Goal: Task Accomplishment & Management: Answer question/provide support

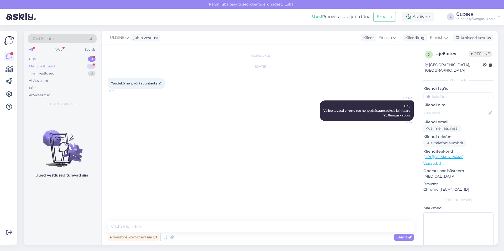
click at [49, 67] on div "Minu vestlused" at bounding box center [42, 66] width 26 height 5
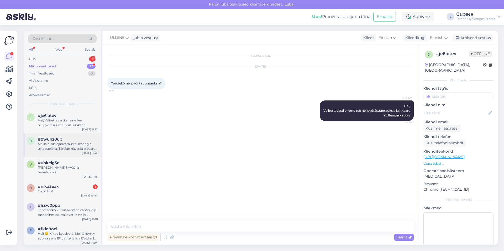
click at [75, 148] on div "Meillä ei ole ajanvarausta sesongin ulkopuolella. Tänään näyttää olevan hiljais…" at bounding box center [68, 146] width 60 height 9
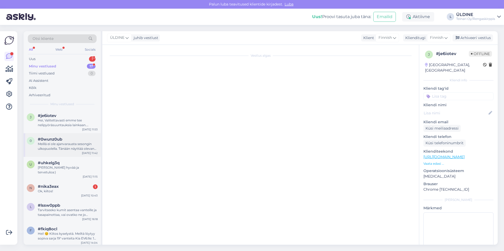
scroll to position [56, 0]
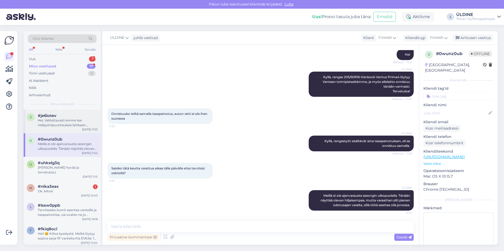
click at [69, 119] on div "Hei, Valitettavasti emme tee nelipyöräsuuntauksia lainkaan. Yt.Rengaskirppis" at bounding box center [68, 122] width 60 height 9
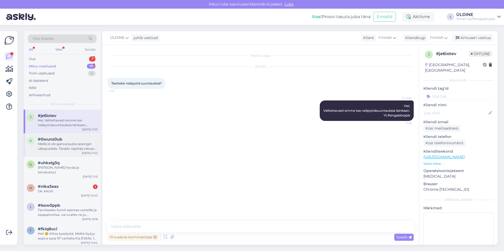
click at [63, 151] on div "Meillä ei ole ajanvarausta sesongin ulkopuolella. Tänään näyttää olevan hiljais…" at bounding box center [68, 146] width 60 height 9
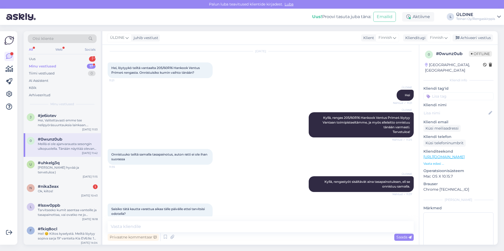
scroll to position [26, 0]
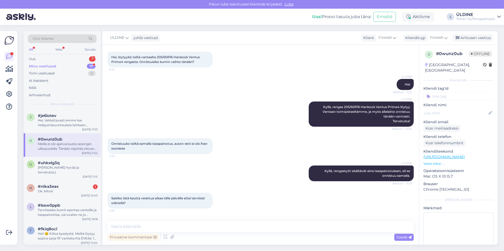
click at [465, 155] on link "[URL][DOMAIN_NAME]" at bounding box center [444, 157] width 41 height 5
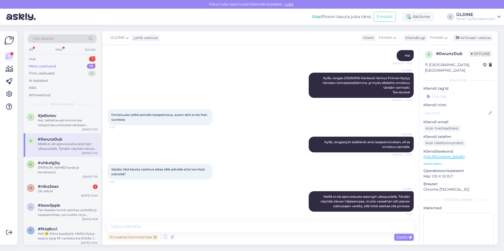
scroll to position [56, 0]
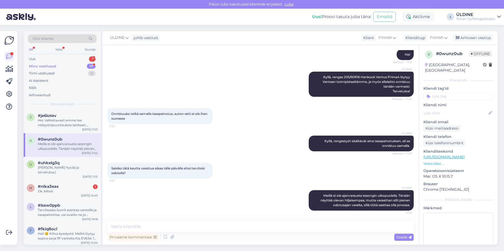
click at [449, 155] on link "[URL][DOMAIN_NAME]" at bounding box center [444, 157] width 41 height 5
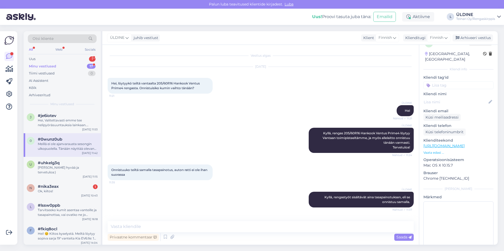
scroll to position [17, 0]
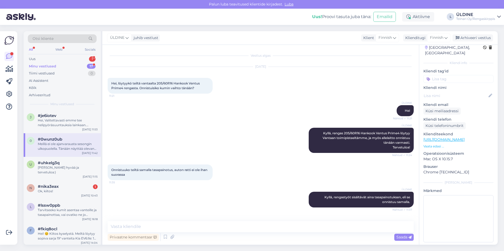
click at [434, 144] on p "Vaata edasi ..." at bounding box center [459, 146] width 70 height 5
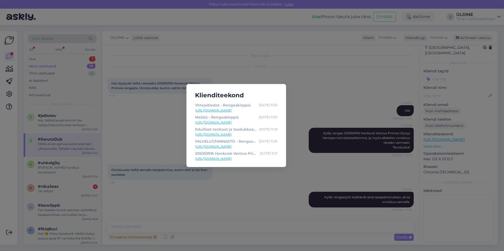
click at [244, 160] on link "[URL][DOMAIN_NAME]" at bounding box center [236, 159] width 82 height 5
click at [316, 91] on div "Klienditeekond Yhteystiedot - Rengaskirppis [DATE] 11:30 [URL][DOMAIN_NAME] Mei…" at bounding box center [252, 125] width 504 height 251
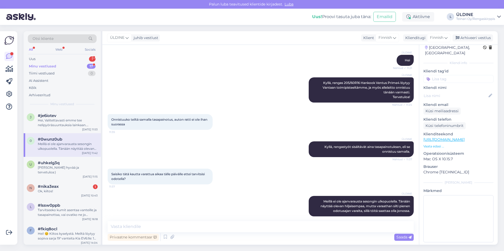
scroll to position [56, 0]
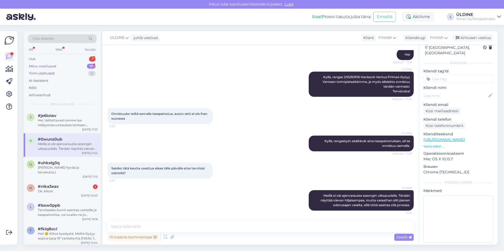
click at [441, 144] on p "Vaata edasi ..." at bounding box center [459, 146] width 70 height 5
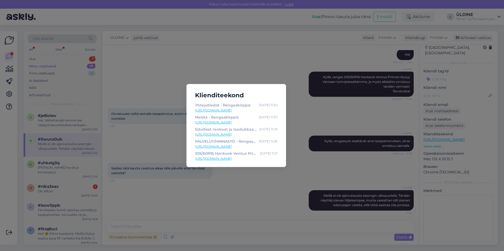
click at [164, 143] on div "Klienditeekond Yhteystiedot - Rengaskirppis [DATE] 11:30 [URL][DOMAIN_NAME] Mei…" at bounding box center [252, 125] width 504 height 251
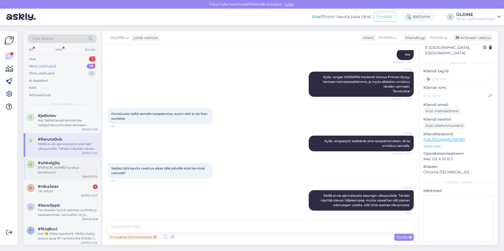
click at [73, 169] on div "[PERSON_NAME] hyvää ja tervetuloa:)" at bounding box center [68, 169] width 60 height 9
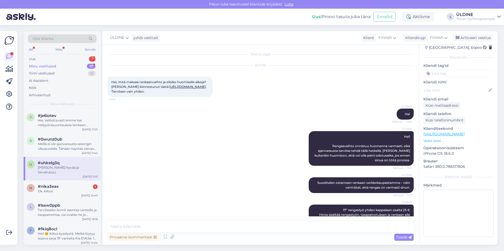
scroll to position [0, 0]
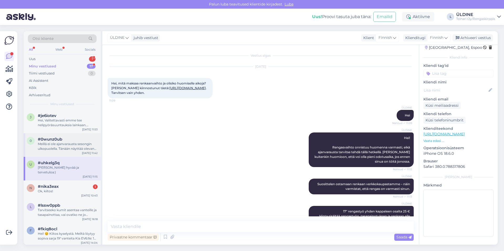
click at [62, 143] on div "Meillä ei ole ajanvarausta sesongin ulkopuolella. Tänään näyttää olevan hiljais…" at bounding box center [68, 146] width 60 height 9
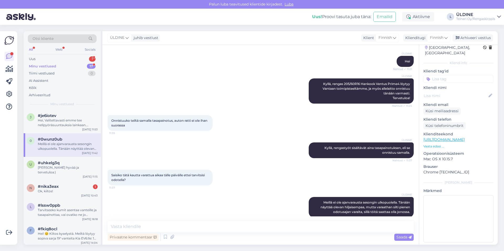
scroll to position [56, 0]
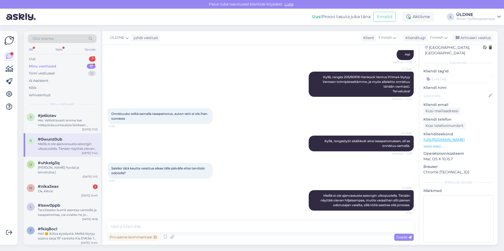
click at [435, 144] on p "Vaata edasi ..." at bounding box center [459, 146] width 70 height 5
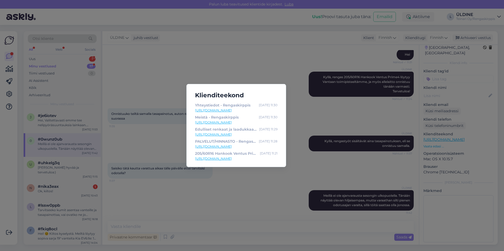
click at [187, 66] on div "Klienditeekond Yhteystiedot - Rengaskirppis [DATE] 11:30 [URL][DOMAIN_NAME] Mei…" at bounding box center [252, 125] width 504 height 251
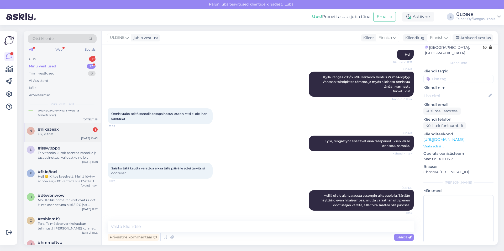
scroll to position [26, 0]
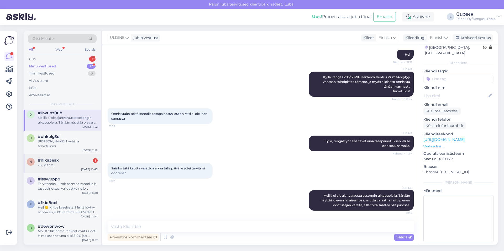
click at [62, 165] on div "n #nika3eax 1 Ok, kiitos! [DATE] 10:43" at bounding box center [62, 163] width 77 height 19
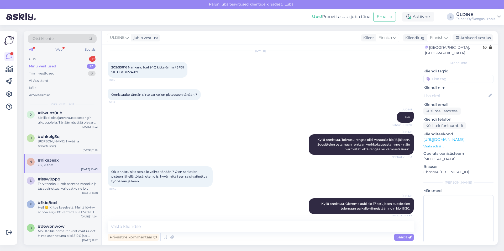
scroll to position [15, 0]
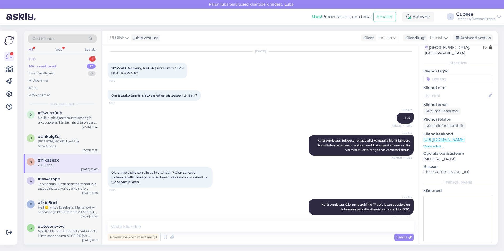
click at [41, 58] on div "Uus 1" at bounding box center [62, 58] width 69 height 7
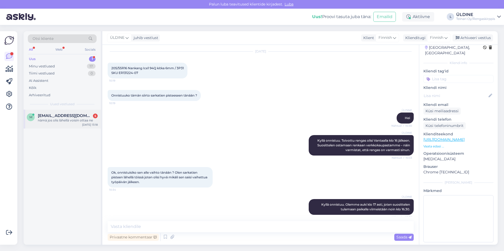
click at [63, 122] on div "nämä jos olis lähellä voisin ottaa ne" at bounding box center [68, 120] width 60 height 5
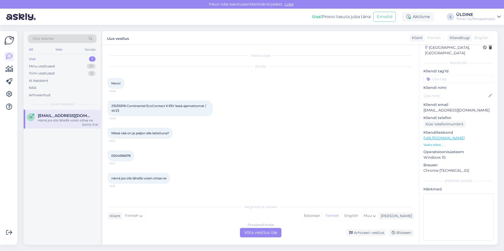
scroll to position [16, 0]
click at [434, 144] on p "Vaata edasi ..." at bounding box center [459, 146] width 70 height 5
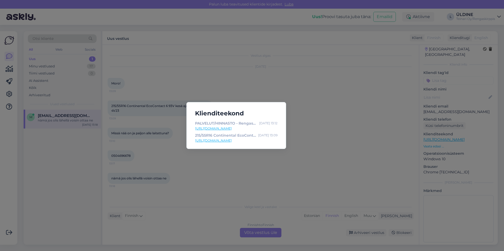
click at [228, 140] on link "[URL][DOMAIN_NAME]" at bounding box center [236, 140] width 82 height 5
click at [223, 140] on link "[URL][DOMAIN_NAME]" at bounding box center [236, 140] width 82 height 5
click at [219, 185] on div "Klienditeekond PALVELUT/HINNASTO - Rengaskirppis [DATE] 13:12 [URL][DOMAIN_NAME…" at bounding box center [252, 125] width 504 height 251
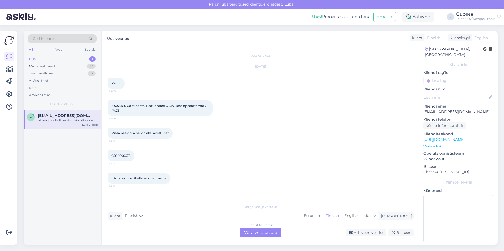
click at [264, 231] on div "Finnish to Finnish Võta vestlus üle" at bounding box center [260, 232] width 41 height 9
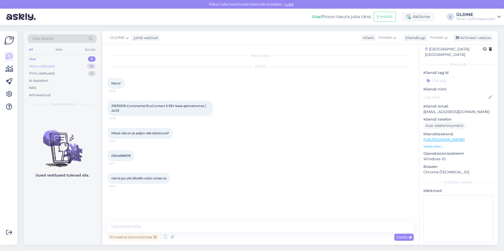
click at [51, 65] on div "Minu vestlused" at bounding box center [42, 66] width 26 height 5
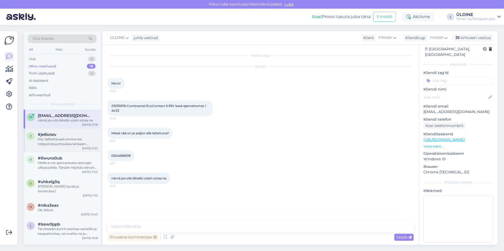
click at [62, 143] on div "Hei, Valitettavasti emme tee nelipyöräsuuntauksia lainkaan. Yt.Rengaskirppis" at bounding box center [68, 141] width 60 height 9
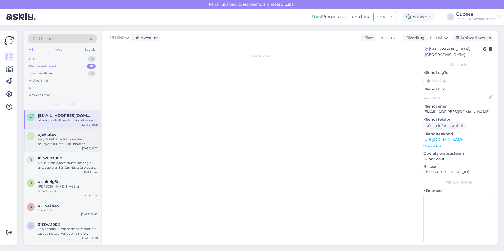
scroll to position [17, 0]
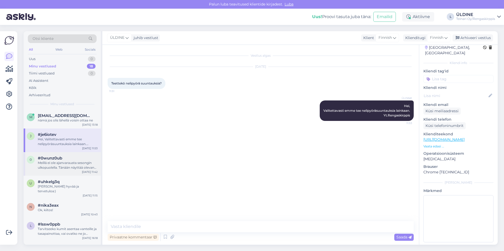
click at [66, 168] on div "Meillä ei ole ajanvarausta sesongin ulkopuolella. Tänään näyttää olevan hiljais…" at bounding box center [68, 165] width 60 height 9
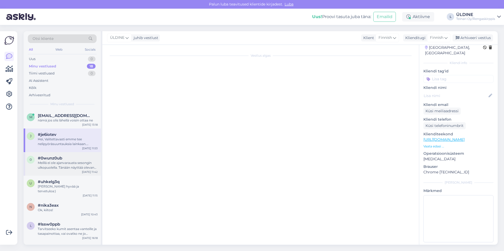
scroll to position [56, 0]
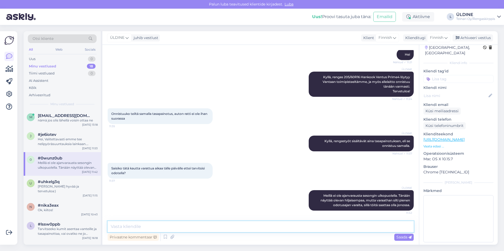
click at [244, 230] on textarea at bounding box center [261, 226] width 306 height 11
drag, startPoint x: 140, startPoint y: 227, endPoint x: 241, endPoint y: 191, distance: 107.8
click at [241, 191] on div "ÜLDINE Meillä ei ole ajanvarausta sesongin ulkopuolella. Tänään näyttää olevan …" at bounding box center [261, 201] width 306 height 32
paste textarea "Jos sinulla on jokin tarkka aika mielessä, niin voimme kyllä varata sinulle aja…"
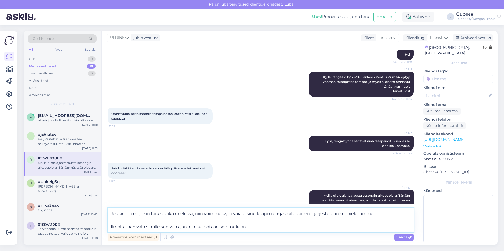
click at [110, 214] on textarea "Jos sinulla on jokin tarkka aika mielessä, niin voimme kyllä varata sinulle aja…" at bounding box center [261, 221] width 306 height 24
click at [111, 227] on textarea "Jos sinulla on jokin tarkka aika mielessä, niin voimme kyllä varata sinulle aja…" at bounding box center [261, 221] width 306 height 24
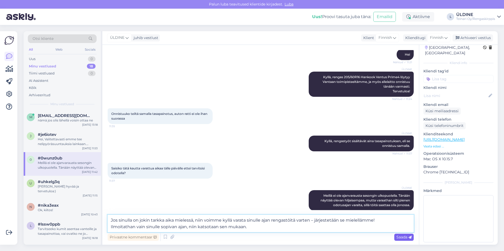
type textarea "Jos sinulla on jokin tarkka aika mielessä, niin voimme kyllä varata sinulle aja…"
click at [404, 235] on div "Saada" at bounding box center [403, 237] width 19 height 7
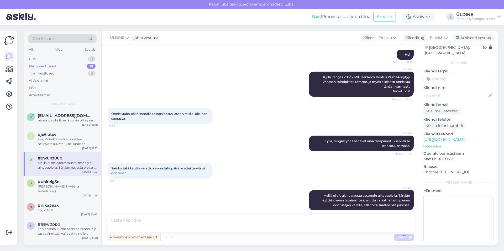
scroll to position [98, 0]
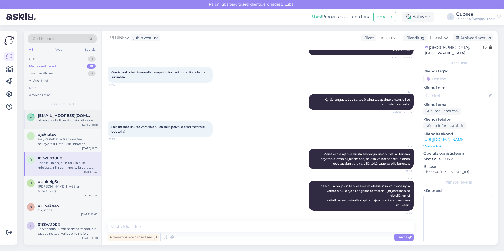
click at [65, 123] on div "m [EMAIL_ADDRESS][DOMAIN_NAME] nämä jos olis lähellä voisin ottaa ne [DATE] 13:…" at bounding box center [62, 119] width 77 height 19
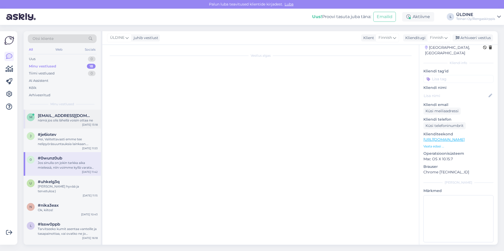
scroll to position [16, 0]
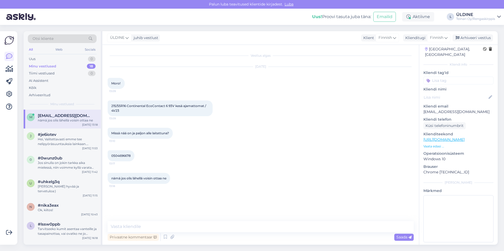
click at [51, 118] on div "nämä jos olis lähellä voisin ottaa ne" at bounding box center [68, 120] width 60 height 5
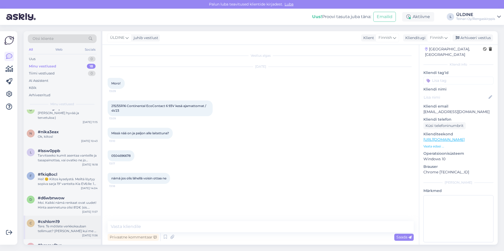
scroll to position [105, 0]
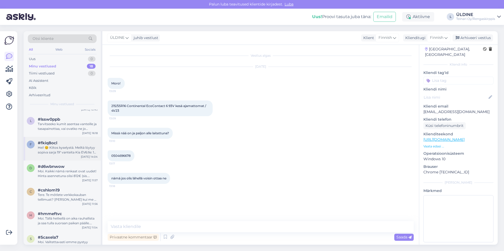
click at [65, 149] on div "Hei! 😊 Kiitos kyselystä. Meiltä löytyy sopiva sarja 19" vanteita Kia EV6:lle: 1…" at bounding box center [68, 149] width 60 height 9
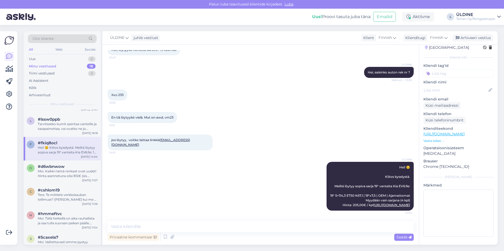
click at [156, 138] on link "[EMAIL_ADDRESS][DOMAIN_NAME]" at bounding box center [150, 142] width 79 height 9
click at [198, 188] on div "ÜLDINE Hei! 😊 Kiitos kyselystä. Meiltä löytyy sopiva sarja 19" vanteita Kia EV6…" at bounding box center [261, 186] width 306 height 60
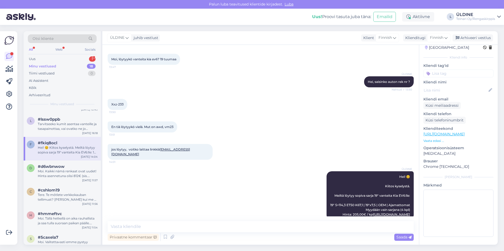
scroll to position [0, 0]
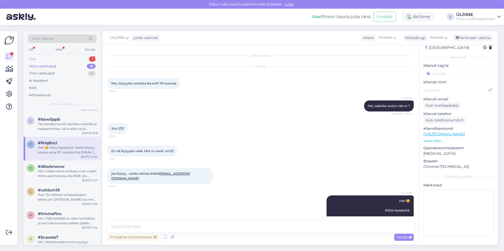
click at [38, 61] on div "Uus 1" at bounding box center [62, 58] width 69 height 7
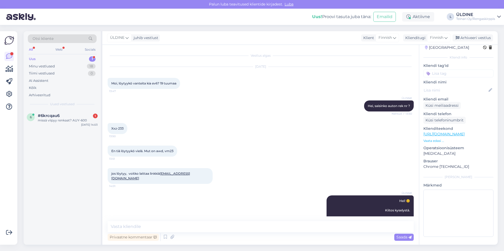
click at [38, 61] on div "Uus 1" at bounding box center [62, 58] width 69 height 7
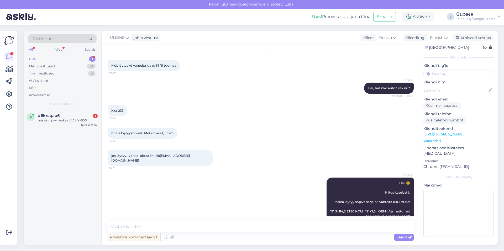
scroll to position [43, 0]
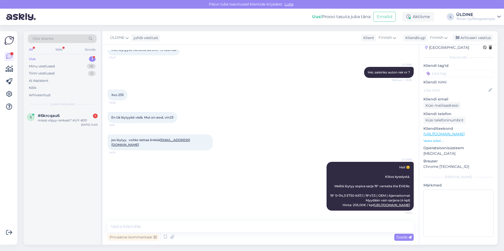
click at [35, 58] on div "Uus" at bounding box center [32, 58] width 7 height 5
click at [66, 122] on div "missä viipyy renkaat? AUY-600" at bounding box center [68, 120] width 60 height 5
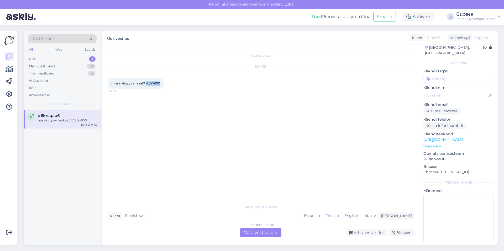
drag, startPoint x: 147, startPoint y: 84, endPoint x: 160, endPoint y: 82, distance: 13.0
click at [160, 82] on span "missä viipyy renkaat? AUY-600" at bounding box center [135, 83] width 49 height 4
drag, startPoint x: 160, startPoint y: 82, endPoint x: 156, endPoint y: 85, distance: 4.9
copy span "AUY-600"
click at [217, 224] on div "Valige keel ja vastake Klient Finnish Mina Estonian Finnish English Muu Finnish…" at bounding box center [261, 220] width 306 height 36
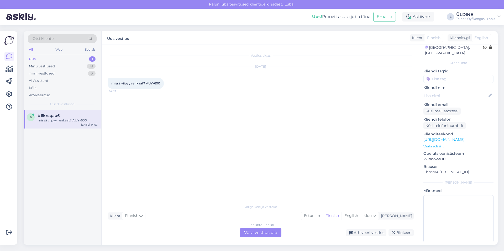
click at [259, 230] on div "Finnish to Finnish Võta vestlus üle" at bounding box center [260, 232] width 41 height 9
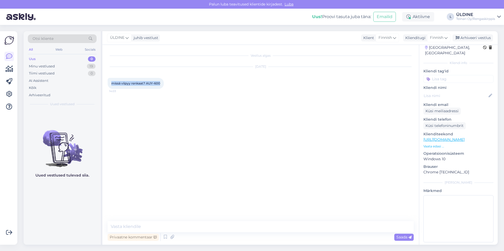
drag, startPoint x: 112, startPoint y: 82, endPoint x: 160, endPoint y: 82, distance: 48.1
click at [160, 82] on span "missä viipyy renkaat? AUY-600" at bounding box center [135, 83] width 49 height 4
drag, startPoint x: 160, startPoint y: 82, endPoint x: 157, endPoint y: 83, distance: 3.2
copy span "missä viipyy renkaat? AUY-600"
paste textarea "Hei, [PERSON_NAME] hetki – selvitän [DEMOGRAPHIC_DATA] ja palaan pian!"
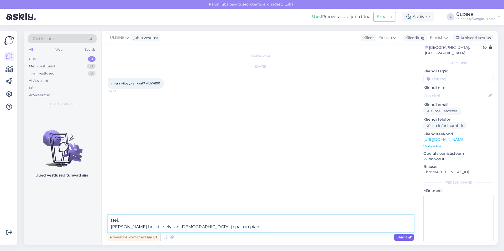
type textarea "Hei, [PERSON_NAME] hetki – selvitän [DEMOGRAPHIC_DATA] ja palaan pian!"
click at [398, 237] on span "Saada" at bounding box center [404, 237] width 15 height 5
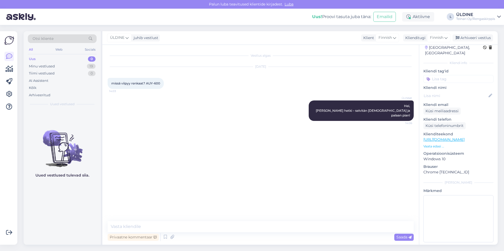
click at [298, 154] on div "Vestlus algas [DATE] missä viipyy renkaat? AUY-600 14:03 ÜLDINE Hei, Pieni hetk…" at bounding box center [263, 133] width 311 height 166
click at [174, 22] on div "Uus! Proovi tasuta juba täna: Emailid Aktiivne L ÜLDINE Teinari Oy/Rengaskirppis" at bounding box center [252, 17] width 504 height 16
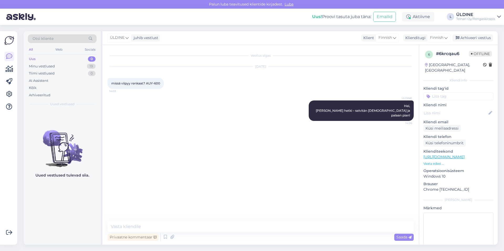
click at [176, 167] on div "Vestlus algas [DATE] missä viipyy renkaat? AUY-600 14:03 ÜLDINE Hei, Pieni hetk…" at bounding box center [263, 133] width 311 height 166
drag, startPoint x: 147, startPoint y: 83, endPoint x: 160, endPoint y: 83, distance: 13.7
click at [160, 83] on div "missä viipyy renkaat? AUY-600 14:03" at bounding box center [136, 83] width 56 height 11
drag, startPoint x: 160, startPoint y: 83, endPoint x: 153, endPoint y: 83, distance: 7.1
copy span "AUY-600"
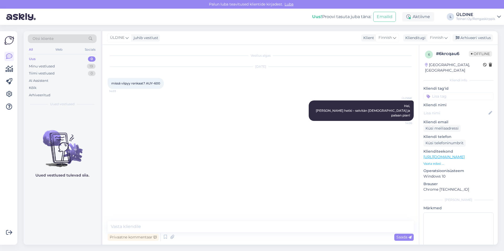
click at [112, 186] on div "Vestlus algas [DATE] missä viipyy renkaat? AUY-600 14:03 ÜLDINE Hei, Pieni hetk…" at bounding box center [263, 133] width 311 height 166
paste textarea "Hyvä juttu, että saittekin asian hoidettua puhelimitse henkilön kanssa, joka va…"
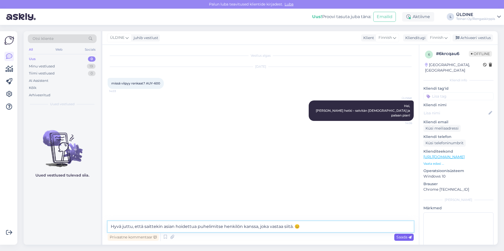
type textarea "Hyvä juttu, että saittekin asian hoidettua puhelimitse henkilön kanssa, joka va…"
click at [406, 237] on span "Saada" at bounding box center [404, 237] width 15 height 5
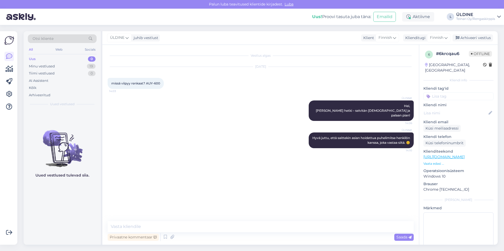
click at [35, 58] on div "Uus" at bounding box center [32, 58] width 7 height 5
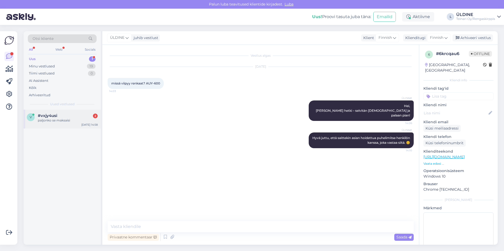
click at [66, 122] on div "paljonko se maksaisi" at bounding box center [68, 120] width 60 height 5
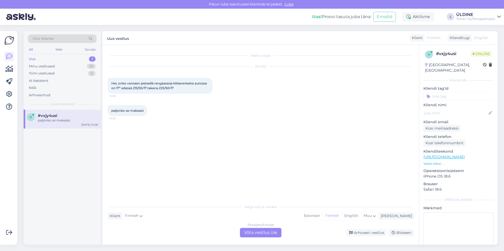
click at [254, 233] on div "Finnish to Finnish Võta vestlus üle" at bounding box center [260, 232] width 41 height 9
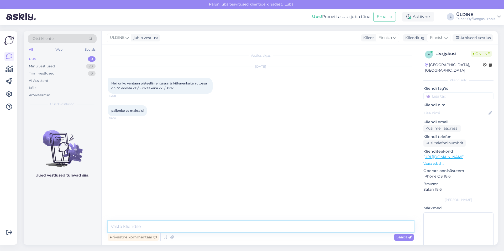
click at [147, 230] on textarea at bounding box center [261, 226] width 306 height 11
type textarea "h"
type textarea "Hei"
click at [399, 237] on span "Saada" at bounding box center [404, 237] width 15 height 5
click at [161, 221] on div "Vestlus algas [DATE] Hei, onko vantaan pisteellä rengassarja kitkarenkaita auto…" at bounding box center [260, 145] width 317 height 200
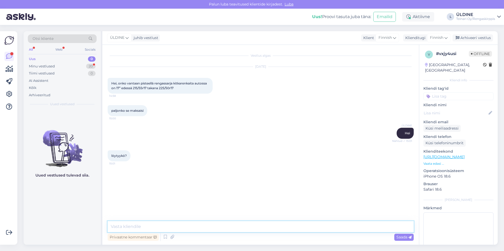
click at [155, 229] on textarea at bounding box center [261, 226] width 306 height 11
click at [150, 225] on textarea "Kyllä löytyy, 215/55r17" at bounding box center [261, 226] width 306 height 11
click at [165, 227] on textarea "Kyllä löytyy, 215/55R17" at bounding box center [261, 226] width 306 height 11
paste textarea "145,00€/kpl Alkuperäinen hinta oli: 145,00€/kpl.120,00€/kpl"
drag, startPoint x: 257, startPoint y: 227, endPoint x: 184, endPoint y: 223, distance: 72.9
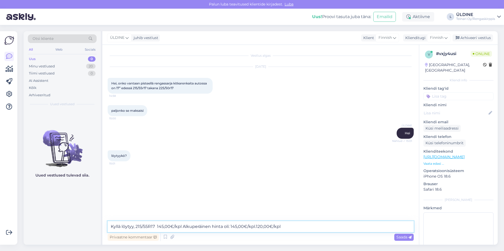
click at [184, 223] on textarea "Kyllä löytyy, 215/55R17 145,00€/kpl Alkuperäinen hinta oli: 145,00€/kpl.120,00€…" at bounding box center [261, 226] width 306 height 11
click at [232, 228] on textarea "Kyllä löytyy, 215/55R17 145,00€/kpl 20,00€/kpl" at bounding box center [261, 226] width 306 height 11
click at [183, 226] on textarea "Kyllä löytyy, 215/55R17 145,00€/kpl 20,00€/kpl" at bounding box center [261, 226] width 306 height 11
click at [214, 229] on textarea "Kyllä löytyy, 215/55R17 145,00€/kpl 120,00€/kpl" at bounding box center [261, 226] width 306 height 11
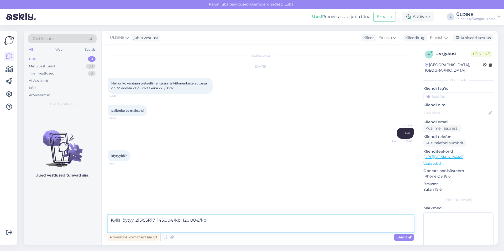
paste textarea "[URL][DOMAIN_NAME]"
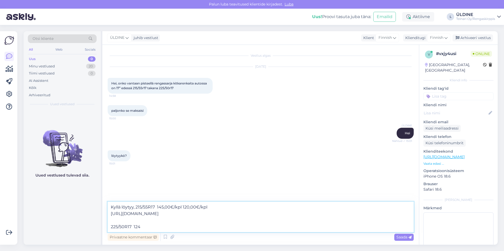
drag, startPoint x: 134, startPoint y: 226, endPoint x: 145, endPoint y: 226, distance: 11.6
click at [145, 226] on textarea "Kyllä löytyy, 215/55R17 145,00€/kpl 120,00€/kpl [URL][DOMAIN_NAME] 225/50R17 124" at bounding box center [261, 217] width 306 height 30
paste textarea "Hankook Winter I*Cept IZ3 W636 98H C, D 72dB/ kitka"
click at [261, 227] on textarea "Kyllä löytyy, 215/55R17 145,00€/kpl 120,00€/kpl [URL][DOMAIN_NAME] 225/50R17 Ha…" at bounding box center [261, 217] width 306 height 30
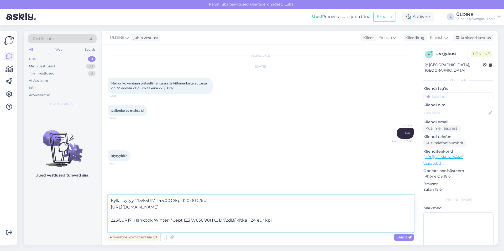
paste textarea "[URL][DOMAIN_NAME]"
click at [158, 201] on textarea "Kyllä löytyy, 215/55R17 145,00€/kpl 120,00€/kpl [URL][DOMAIN_NAME] 225/50R17 Ha…" at bounding box center [261, 213] width 306 height 37
paste textarea "Hankook Winter I*Cept IZ3 W636 98H XL C, D 72dB/ kitka"
drag, startPoint x: 303, startPoint y: 198, endPoint x: 278, endPoint y: 199, distance: 24.7
click at [278, 199] on textarea "Kyllä löytyy, 215/55R17 Hankook Winter I*Cept IZ3 W636 98H XL C, D 72dB/ kitka …" at bounding box center [261, 213] width 306 height 37
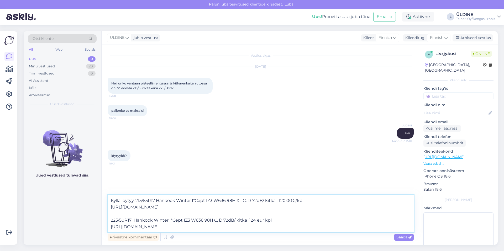
click at [322, 201] on textarea "Kyllä löytyy, 215/55R17 Hankook Winter I*Cept IZ3 W636 98H XL C, D 72dB/ kitka …" at bounding box center [261, 213] width 306 height 37
click at [136, 200] on textarea "Kyllä löytyy, 215/55R17 Hankook Winter I*Cept IZ3 W636 98H XL C, D 72dB/ kitka …" at bounding box center [261, 213] width 306 height 37
click at [142, 196] on textarea "Kyllä löytyy, 215/55R17 Hankook Winter I*Cept IZ3 W636 98H XL C, D 72dB/ kitka …" at bounding box center [261, 211] width 306 height 44
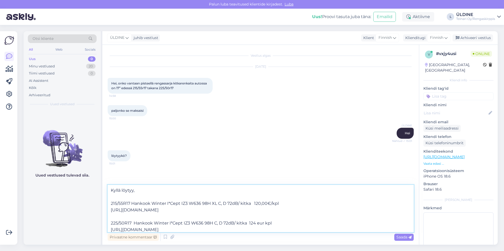
drag, startPoint x: 131, startPoint y: 191, endPoint x: 276, endPoint y: 200, distance: 145.0
click at [276, 200] on textarea "Kyllä löytyy, 215/55R17 Hankook Winter I*Cept IZ3 W636 98H XL C, D 72dB/ kitka …" at bounding box center [261, 208] width 306 height 47
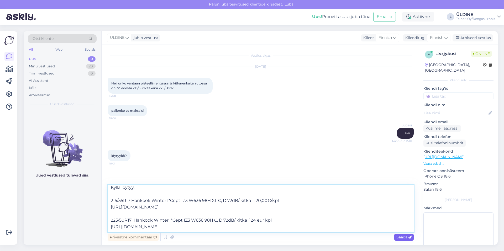
type textarea "Kyllä löytyy, 215/55R17 Hankook Winter I*Cept IZ3 W636 98H XL C, D 72dB/ kitka …"
click at [397, 237] on span "Saada" at bounding box center [404, 237] width 15 height 5
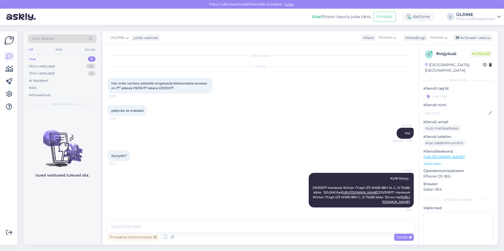
scroll to position [20, 0]
click at [41, 66] on div "Minu vestlused" at bounding box center [42, 66] width 26 height 5
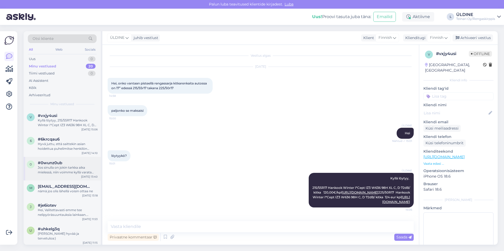
drag, startPoint x: 76, startPoint y: 171, endPoint x: 79, endPoint y: 170, distance: 2.7
click at [76, 170] on div "Jos sinulla on jokin tarkka aika mielessä, niin voimme kyllä varata sinulle aja…" at bounding box center [68, 169] width 60 height 9
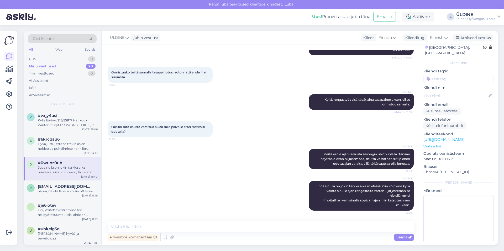
scroll to position [0, 0]
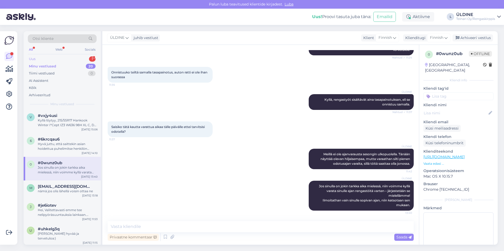
click at [42, 58] on div "Uus 1" at bounding box center [62, 58] width 69 height 7
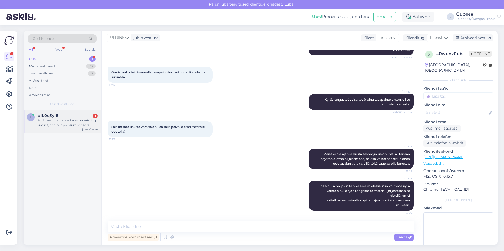
click at [69, 127] on div "Hi. I need to change tyres on existing rimset, and put pressure sensors there. …" at bounding box center [68, 122] width 60 height 9
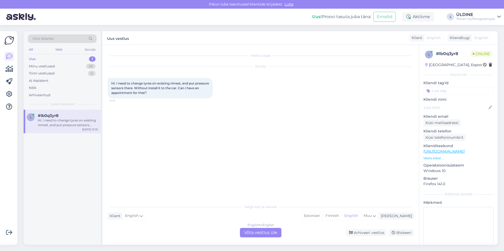
click at [258, 232] on div "English to English Võta vestlus üle" at bounding box center [260, 232] width 41 height 9
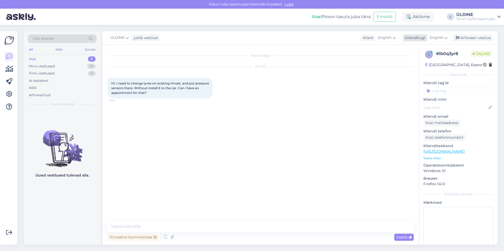
click at [436, 38] on span "English" at bounding box center [437, 38] width 14 height 6
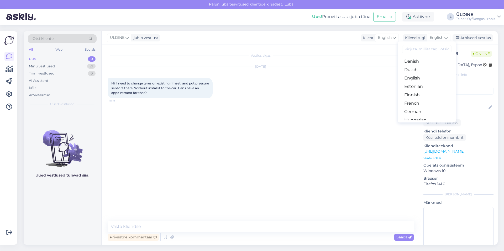
scroll to position [53, 0]
click at [415, 84] on link "Finnish" at bounding box center [427, 84] width 58 height 8
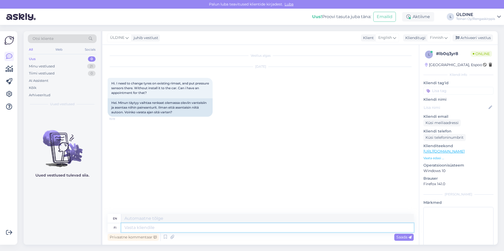
click at [163, 228] on textarea at bounding box center [267, 227] width 293 height 9
drag, startPoint x: 112, startPoint y: 103, endPoint x: 172, endPoint y: 113, distance: 60.9
click at [172, 113] on div "Hei. Minun täytyy vaihtaa renkaat olemassa oleviin vanteisiin ja asentaa niihin…" at bounding box center [160, 107] width 105 height 18
drag, startPoint x: 172, startPoint y: 113, endPoint x: 169, endPoint y: 111, distance: 3.3
copy div "Hei. Minun täytyy vaihtaa renkaat olemassa oleviin vanteisiin ja asentaa niihin…"
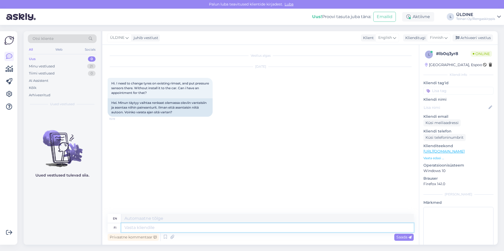
paste textarea "Hei, Kyllä onnistuu! Voit varata ajan renkaiden vaihtoon vanteille ja paineantu…"
type textarea "Hei, Kyllä onnistuu! Voit varata ajan renkaiden vaihtoon vanteille ja paineantu…"
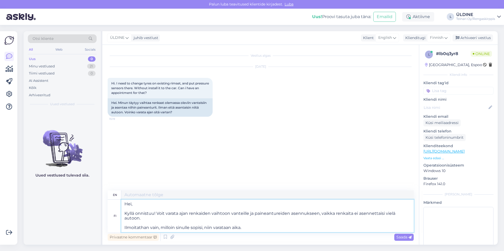
type textarea "Hi, Yes, it works! You can book an appointment to change tires on rims and inst…"
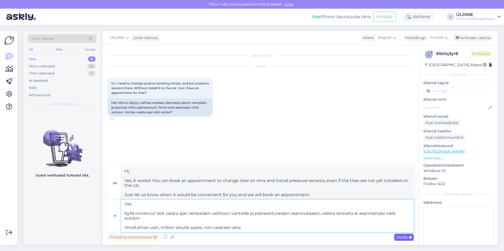
type textarea "Hei, Kyllä onnistuu! Voit varata ajan renkaiden vaihtoon vanteille ja paineantu…"
click at [403, 236] on span "Saada" at bounding box center [404, 237] width 15 height 5
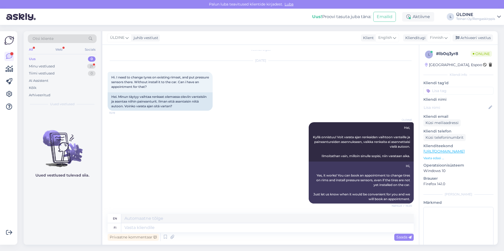
scroll to position [71, 0]
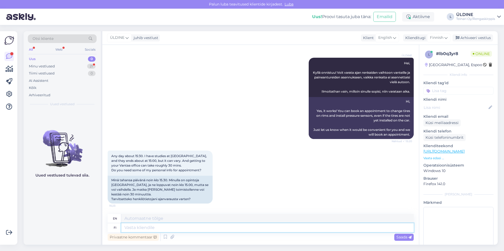
click at [136, 229] on textarea at bounding box center [267, 227] width 293 height 9
type textarea "tarvi"
type textarea "need"
type textarea "t"
type textarea "Tarvitsen"
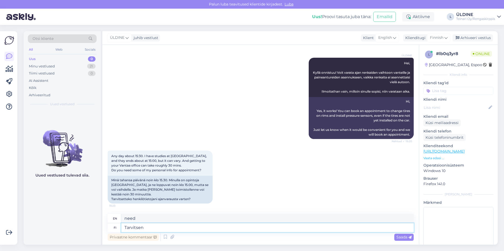
type textarea "I need"
type textarea "Tarvitsen ajanvarauksen va"
type textarea "I need an appointment."
type textarea "Tarvitsen ajanvarauksen vasrtteen a"
type textarea "I need an appointment in advance."
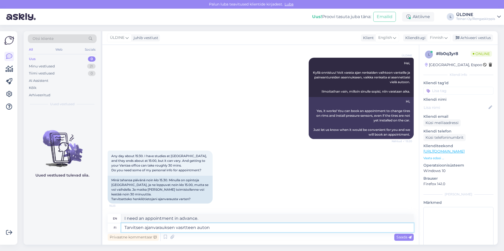
type textarea "Tarvitsen ajanvarauksen vasrtteen auton"
type textarea "I need a car for an appointment."
type textarea "Tarvitsen ajanvarauksen vasrtteen auton rek n"
type textarea "I need an appointment for a car repair."
type textarea "Tarvitsen ajanvarauksen vasrtteen auton rek nr"
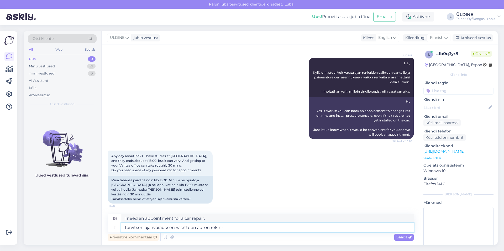
type textarea "I need an appointment with the registration number of the car."
type textarea "Tarvitsen ajanvarauksen vasrtteen auton rek nr ja"
type textarea "I need an appointment with the opposite car registration number and"
type textarea "Tarvitsen ajanvarauksen vasrtteen auton rek nr ja käykä e"
type textarea "I need an appointment with the car's registration number and address."
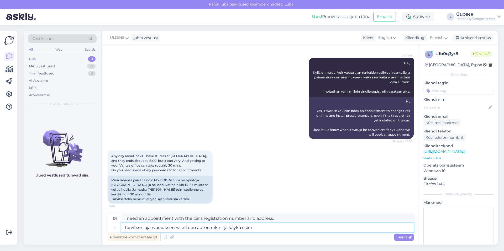
type textarea "Tarvitsen ajanvarauksen vasrtteen auton rek nr ja käykä esim"
type textarea "I need an appointment with the car's registration number and a visit, for examp…"
type textarea "Tarvitsen ajanvarauksen vasrtteen auton rek nr ja käykä esim huomenna"
type textarea "I need an appointment with the car's registration number and can I come [DATE]?"
type textarea "Tarvitsen ajanvarauksen vasrtteen auton rek nr ja käykä esim huomenna , e"
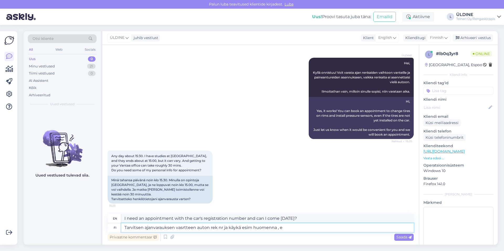
type textarea "I need an appointment for the car's registration number and can I come [DATE], …"
type textarea "Tarvitsen ajanvarauksen vasrtteen auton rek nr ja käykä esim huomenna , elikä j…"
type textarea "I need an appointment with the car's registration number and can I come [DATE],…"
type textarea "Tarvitsen ajanvarauksen vasrtteen auton rek nr ja käykä esim huomenna , elikä j…"
type textarea "I need an appointment with the car's registration number and can I come [DATE],…"
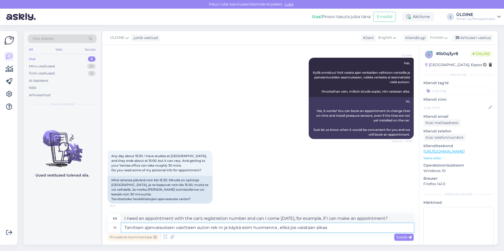
type textarea "Tarvitsen ajanvarauksen vasrtteen auton rek nr ja käykä esim huomenna , elikä j…"
type textarea "I need an appointment for the car registration number and if I can go [DATE], t…"
type textarea "Tarvitsen ajanvarauksen vasrtteen auton rek nr ja käykä esim huomenna , elikä j…"
type textarea "I need an appointment for the car registration number and if I can go [DATE], t…"
type textarea "Tarvitsen ajanvarauksen vasrtteen auton rek nr ja käykä esim huomenna , elikä j…"
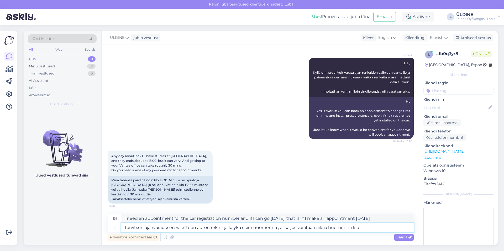
type textarea "I need an appointment for the car registration number and if I can go [DATE], f…"
type textarea "Tarvitsen ajanvarauksen vasrtteen auton rek nr ja käykä esim huomenna , elikä j…"
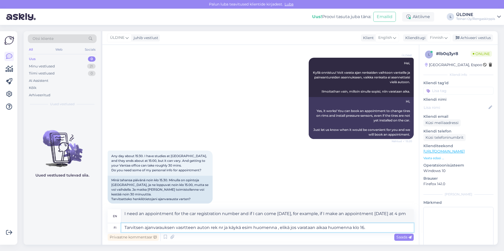
type textarea "I need an appointment with the car's registration number and can I come [DATE],…"
type textarea "Tarvitsen ajanvarauksen vasrtteen auton rek nr ja käykä esim huomenna , elikä j…"
type textarea "I need an appointment for the car registration number and if I can go [DATE], f…"
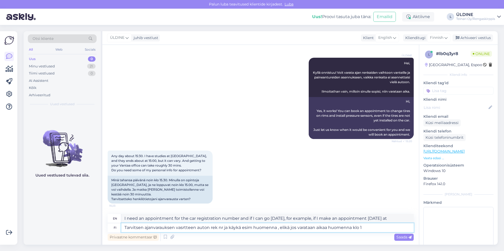
type textarea "Tarvitsen ajanvarauksen vasrtteen auton rek nr ja käykä esim huomenna , elikä j…"
type textarea "I need an appointment for the car registration number and if I can come [DATE],…"
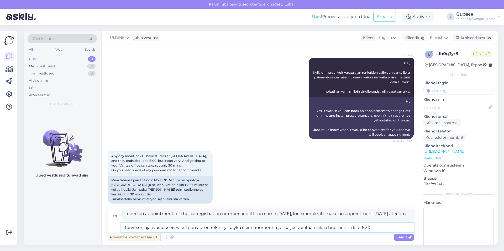
type textarea "Tarvitsen ajanvarauksen vasrtteen auton rek nr ja käykä esim huomenna , elikä j…"
type textarea "I need an appointment with the car's registration number and can I come [DATE],…"
type textarea "Tarvitsen ajanvarauksen vasrtteen auton rek nr ja käykä esim huomenna , elikä j…"
click at [406, 238] on span "Saada" at bounding box center [404, 237] width 15 height 5
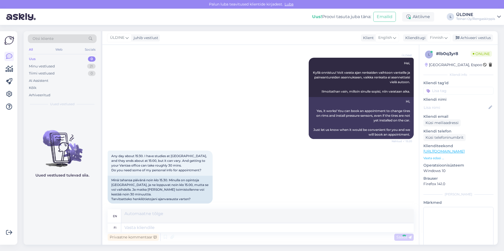
scroll to position [116, 0]
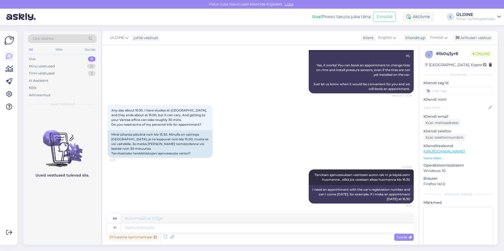
drag, startPoint x: 353, startPoint y: 195, endPoint x: 300, endPoint y: 140, distance: 76.3
click at [300, 140] on div "Any day about 15:30. I have studies at [GEOGRAPHIC_DATA], and they ends about a…" at bounding box center [261, 131] width 306 height 65
click at [295, 188] on icon at bounding box center [296, 186] width 3 height 3
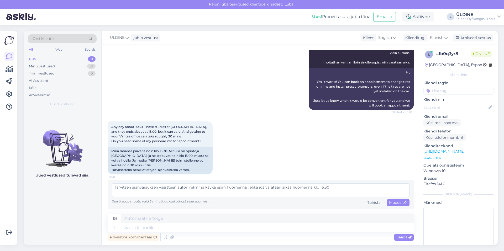
scroll to position [100, 0]
click at [215, 188] on textarea "Tarvitsen ajanvarauksen vasrtteen auton rek nr ja käykä esim huomenna , elikä j…" at bounding box center [261, 191] width 298 height 14
type textarea "Tarvitsen ajanvarauksen vasrtteen auton rek nr ja sopiko teille esim huomenna ,…"
click at [396, 204] on span "Muuda" at bounding box center [398, 202] width 18 height 5
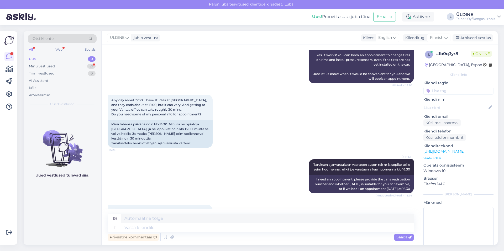
scroll to position [171, 0]
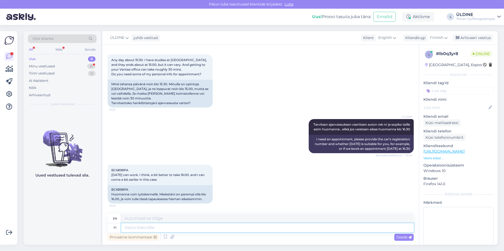
click at [148, 228] on textarea at bounding box center [267, 227] width 293 height 9
type textarea "varan"
type textarea "reserve"
type textarea "varan teille"
type textarea "I will spare you"
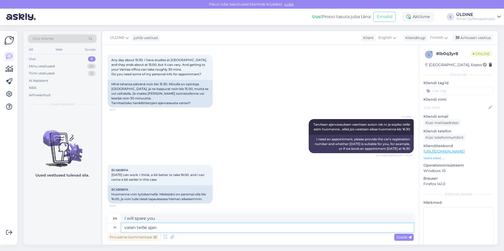
type textarea "varan teille ajan"
type textarea "I will make time for you."
type textarea "varan teille ajan huomenna"
type textarea "I will make an appointment for you [DATE]."
type textarea "varan teille ajan huomenna klo"
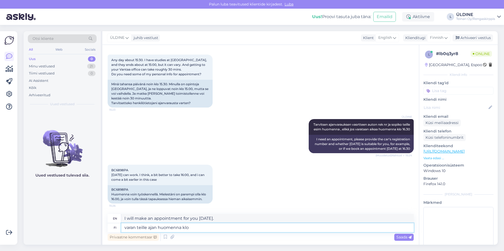
type textarea "I'll make an appointment for you [DATE] at"
type textarea "varan teille ajan huomenna klo 16.00"
type textarea "I'll make an appointment for you [DATE] at 16.00 PM."
type textarea "varan teille ajan huomenna klo 16.00."
type textarea "I'll make an appointment for you [DATE] at 16.00."
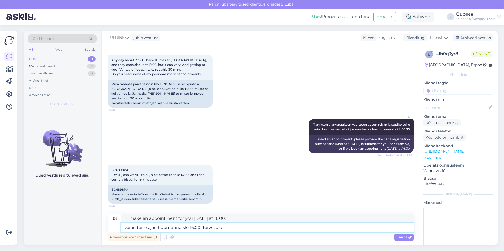
type textarea "varan teille ajan huomenna klo 16.00. [GEOGRAPHIC_DATA]"
type textarea "I'll make an appointment for you [DATE] at 16.00. Welcome."
type textarea "varan teille ajan huomenna klo 16.00. [GEOGRAPHIC_DATA]"
click at [402, 238] on span "Saada" at bounding box center [404, 237] width 15 height 5
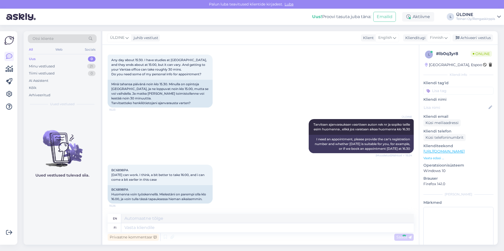
scroll to position [208, 0]
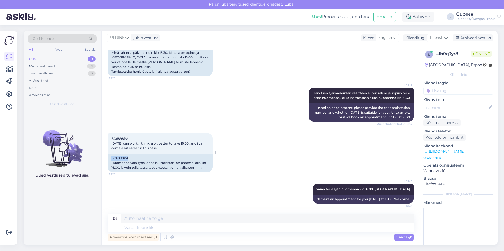
drag, startPoint x: 133, startPoint y: 154, endPoint x: 111, endPoint y: 152, distance: 22.2
click at [111, 154] on div "BC6898PA Huomenna voin työskennellä. Mielestäni on parempi olla klo 16.00, ja v…" at bounding box center [160, 163] width 105 height 18
drag, startPoint x: 111, startPoint y: 152, endPoint x: 125, endPoint y: 155, distance: 14.3
copy div "BC6898PA"
click at [157, 230] on textarea at bounding box center [267, 227] width 293 height 9
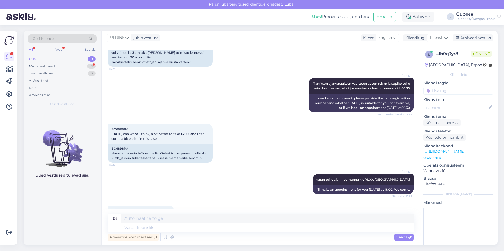
scroll to position [239, 0]
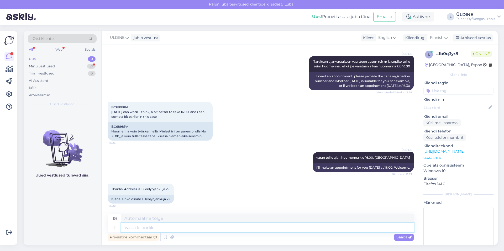
click at [153, 230] on textarea at bounding box center [267, 227] width 293 height 9
type textarea "KYLLÄ"
type textarea "YES"
type textarea "KYLLÄ"
click at [405, 237] on span "Saada" at bounding box center [404, 237] width 15 height 5
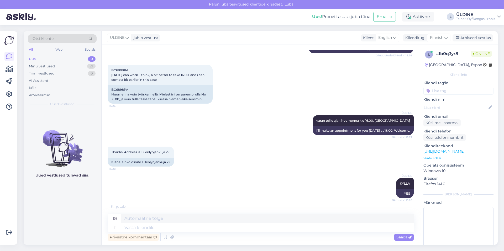
scroll to position [302, 0]
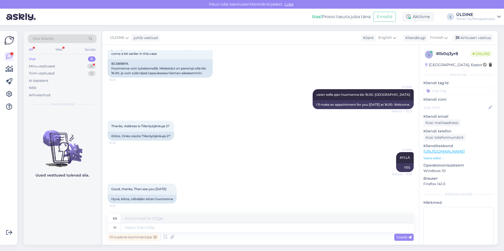
click at [224, 174] on div "ÜLDINE KYLLÄ Nähtud ✓ 15:28 YES" at bounding box center [261, 163] width 306 height 32
click at [33, 59] on div "Uus" at bounding box center [32, 58] width 7 height 5
